Goal: Information Seeking & Learning: Learn about a topic

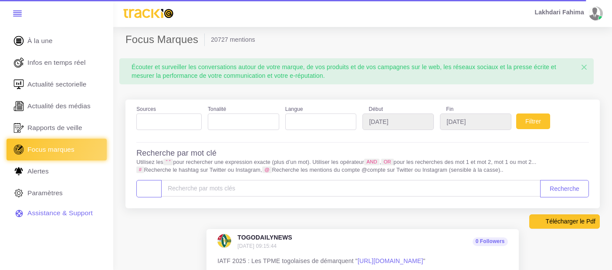
select select
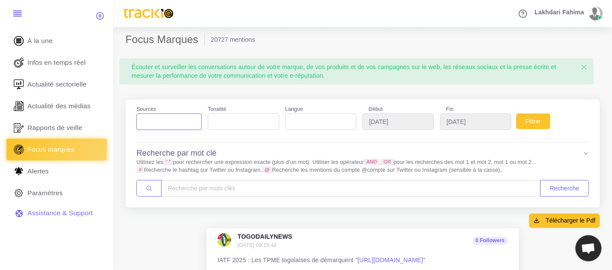
click at [142, 115] on li at bounding box center [141, 120] width 5 height 12
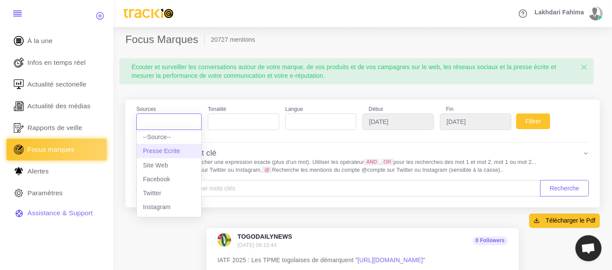
select select "presseecrite"
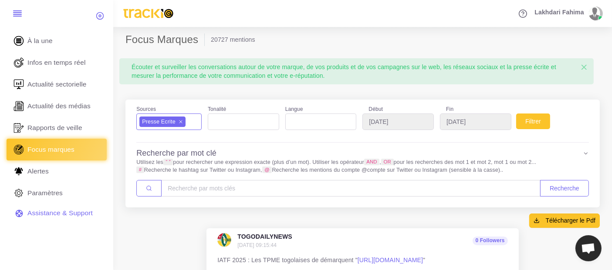
scroll to position [7, 0]
click at [525, 121] on button "Filtrer" at bounding box center [533, 122] width 34 height 16
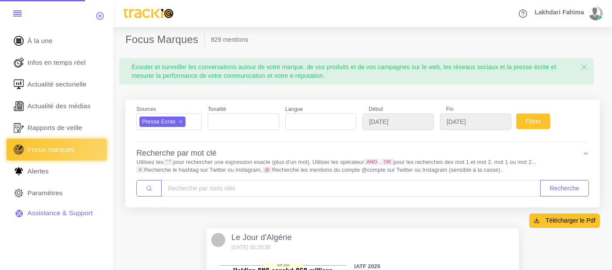
select select
click at [180, 122] on span "×" at bounding box center [180, 121] width 0 height 6
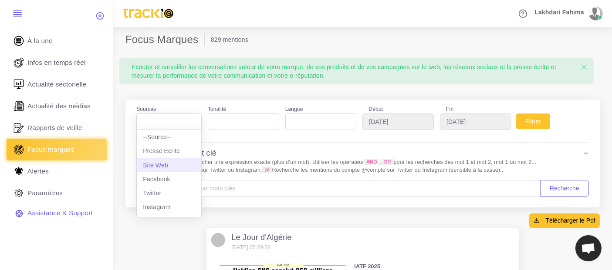
select select "website"
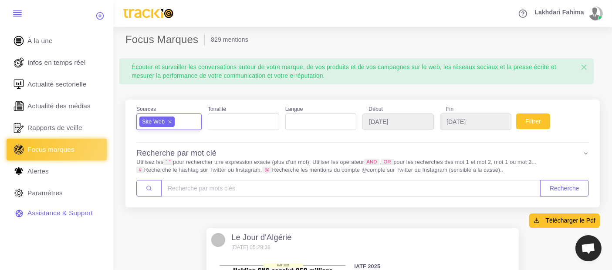
click at [185, 122] on ul "× Site Web" at bounding box center [169, 120] width 64 height 13
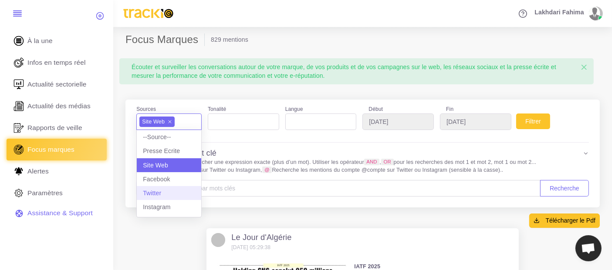
scroll to position [67, 0]
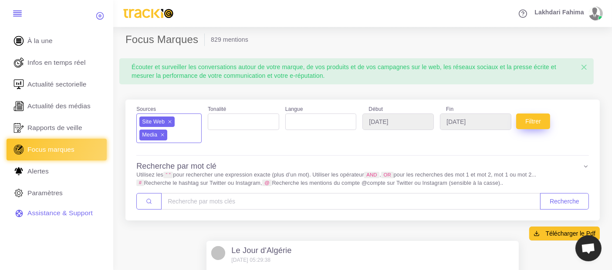
click at [536, 126] on button "Filtrer" at bounding box center [533, 122] width 34 height 16
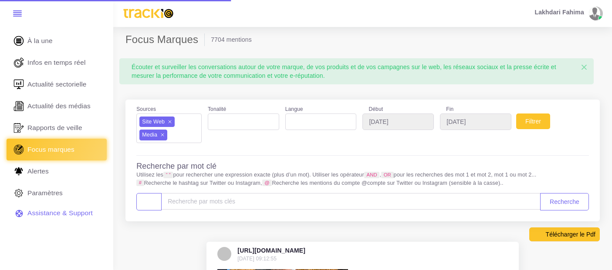
select select
